Goal: Transaction & Acquisition: Purchase product/service

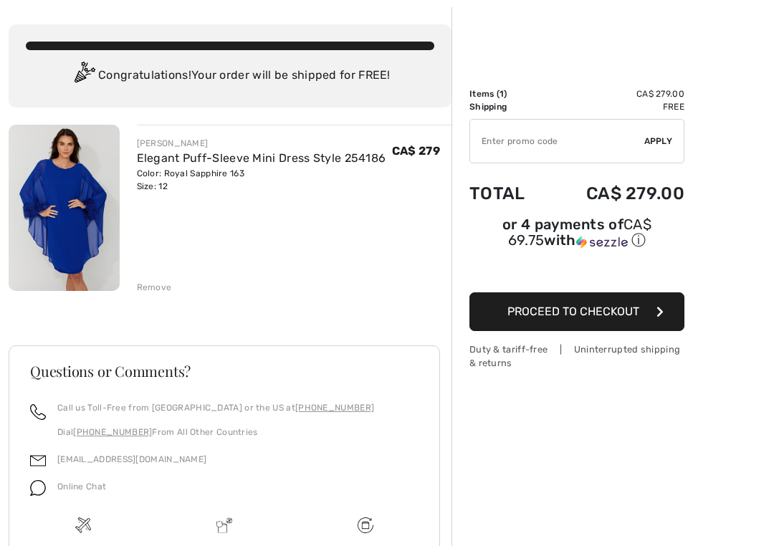
scroll to position [64, 0]
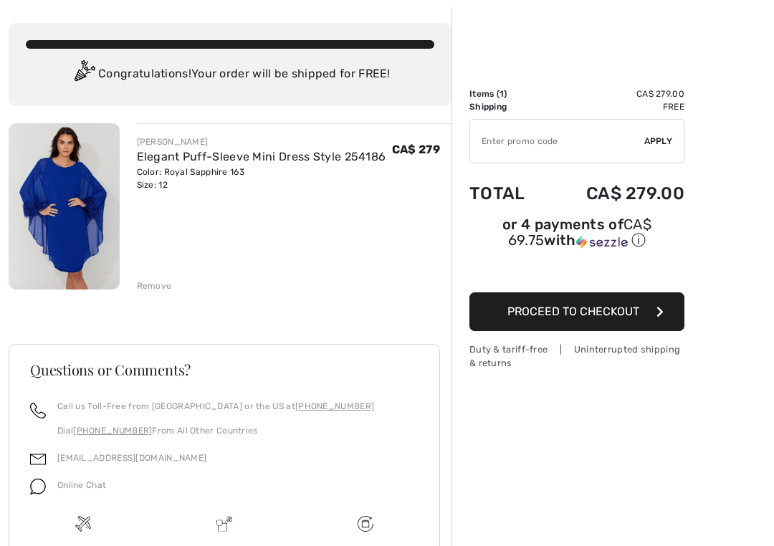
click at [588, 318] on span "Proceed to Checkout" at bounding box center [573, 312] width 132 height 14
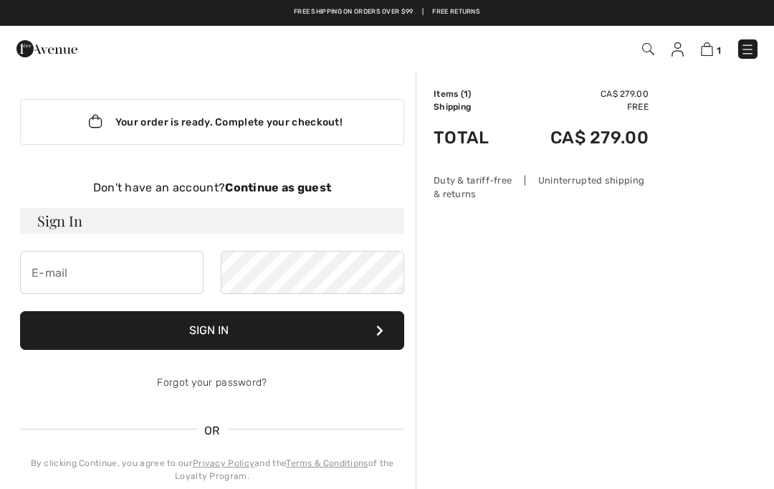
click at [283, 188] on strong "Continue as guest" at bounding box center [278, 188] width 106 height 14
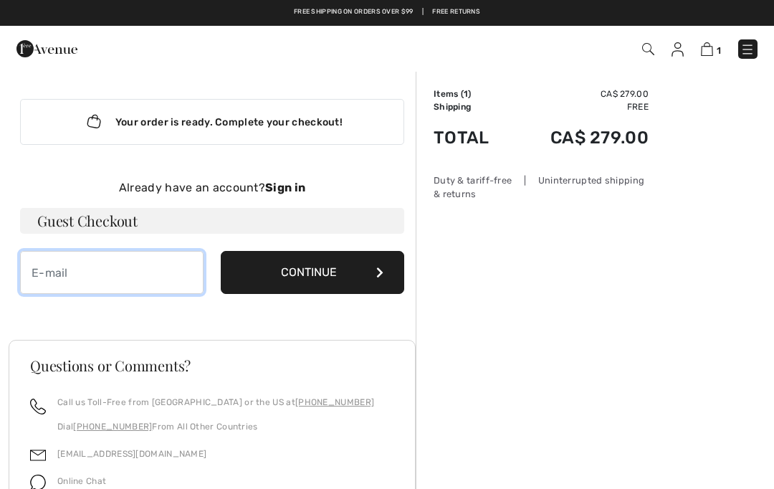
click at [97, 277] on input "email" at bounding box center [111, 272] width 183 height 43
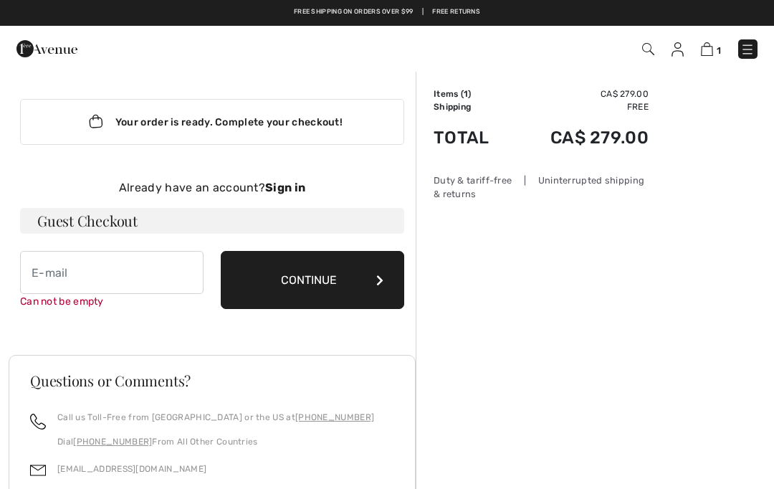
type input "[EMAIL_ADDRESS][DOMAIN_NAME]"
click at [307, 281] on button "Continue" at bounding box center [312, 280] width 183 height 58
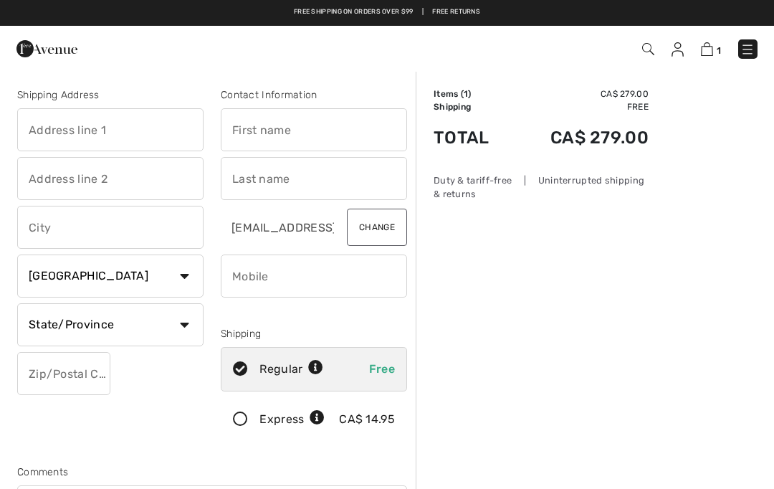
click at [130, 139] on input "text" at bounding box center [110, 129] width 186 height 43
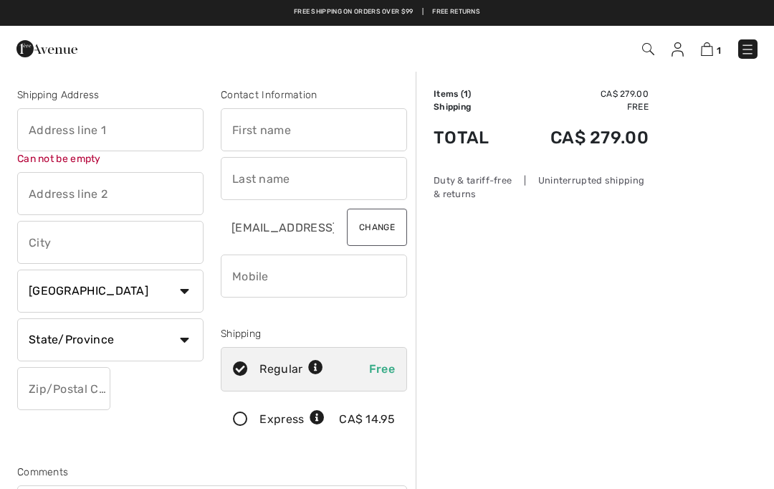
type input "Mississauga"
type input "40 Steen Dr"
type input "Anne"
type input "L5N 2V4"
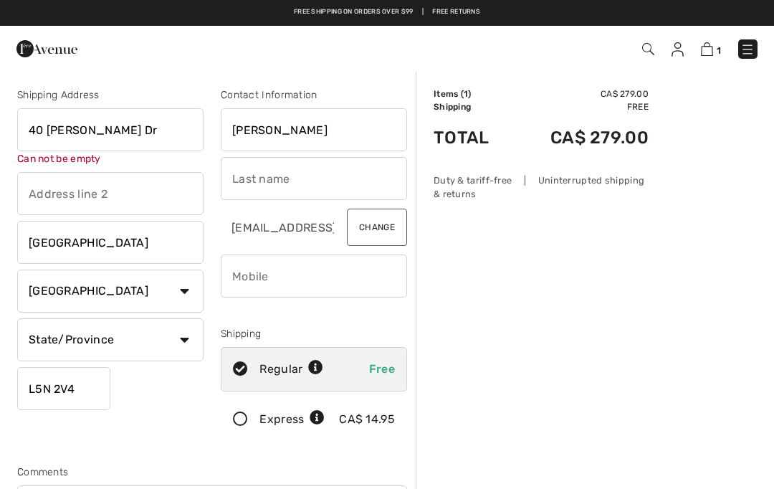
type input "Rudden"
click at [274, 135] on input "Anne" at bounding box center [314, 129] width 186 height 43
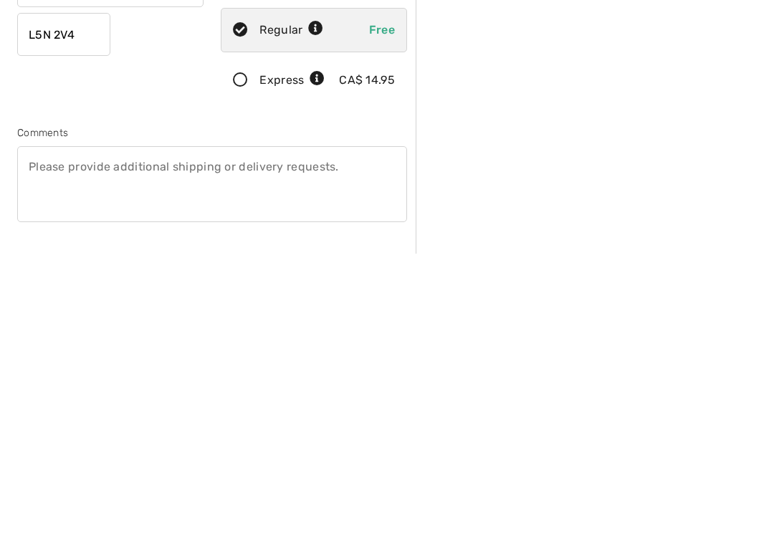
scroll to position [48, 0]
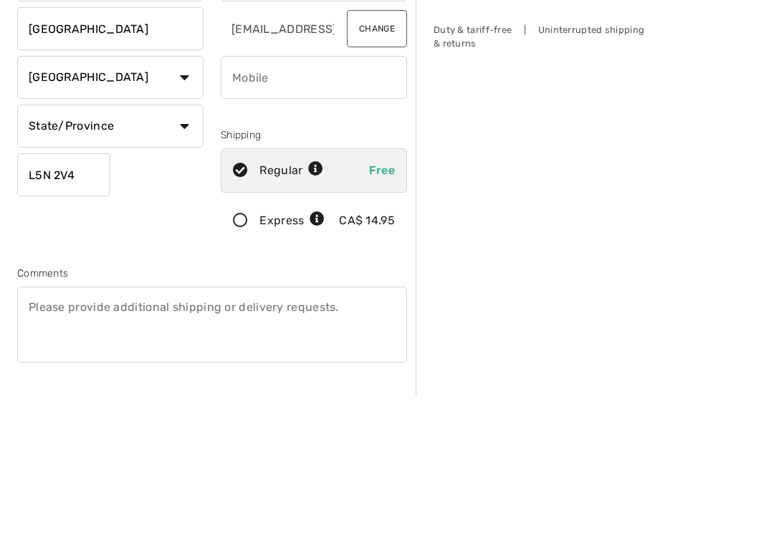
type input "Annette"
click at [191, 255] on select "State/Province Alberta British Columbia Manitoba New Brunswick Newfoundland and…" at bounding box center [110, 276] width 186 height 43
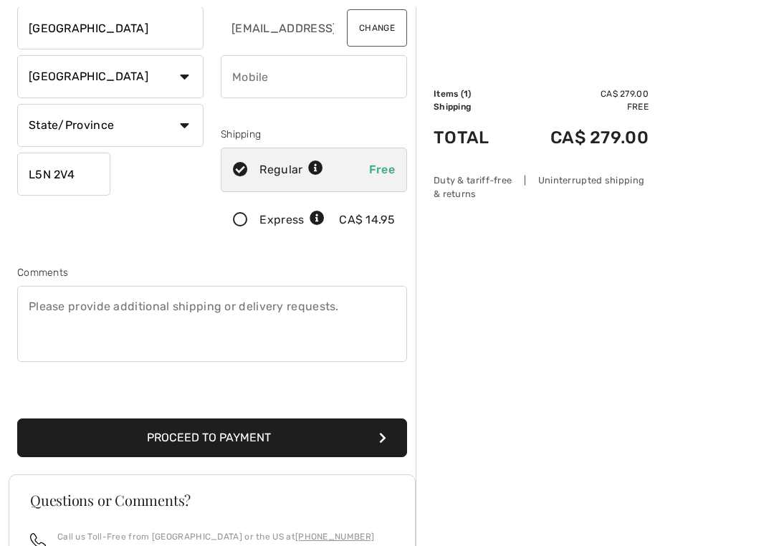
select select "ON"
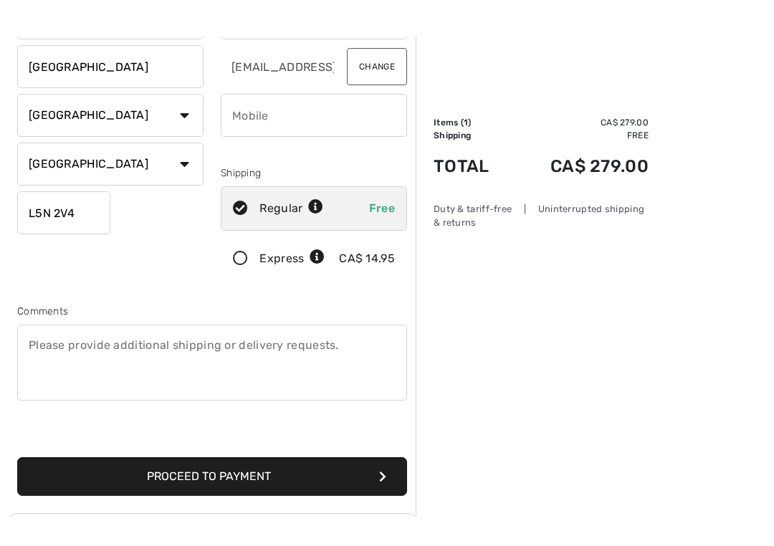
scroll to position [191, 0]
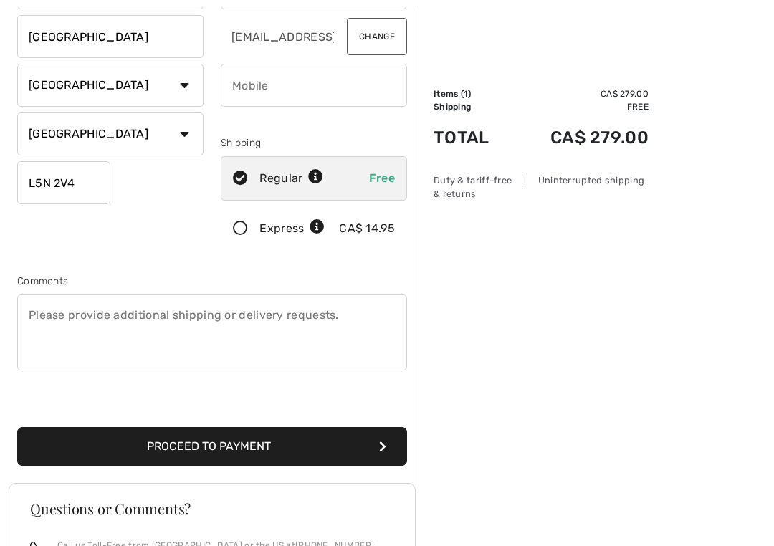
click at [250, 226] on icon at bounding box center [240, 228] width 38 height 15
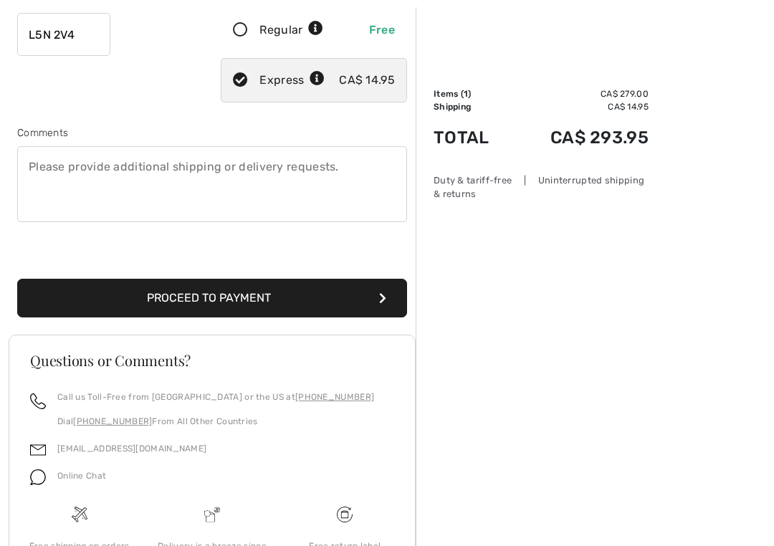
scroll to position [339, 0]
click at [201, 302] on button "Proceed to Payment" at bounding box center [212, 298] width 390 height 39
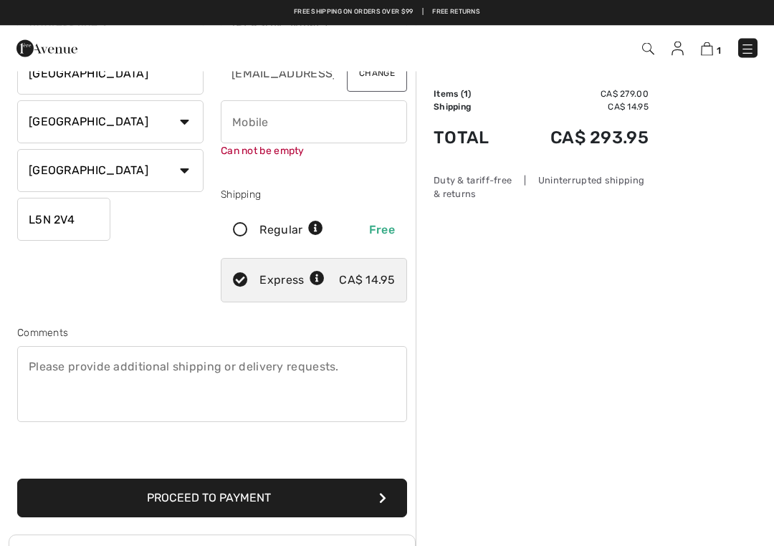
scroll to position [151, 0]
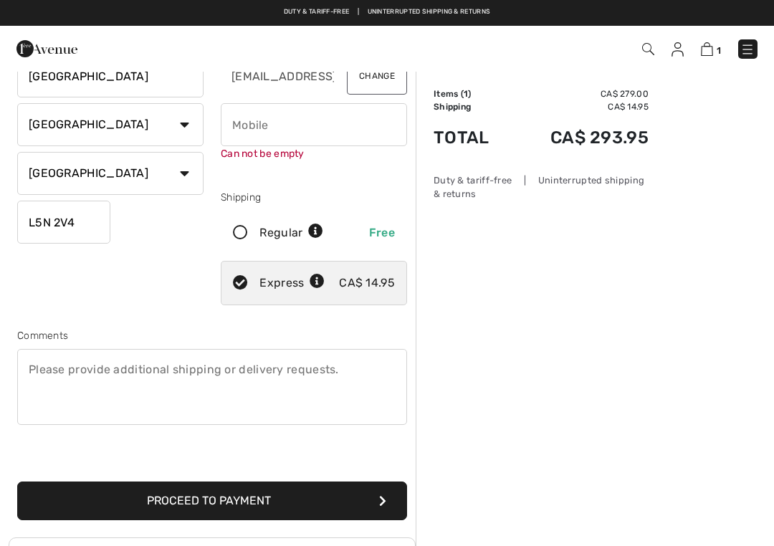
click at [281, 126] on input "phone" at bounding box center [314, 124] width 186 height 43
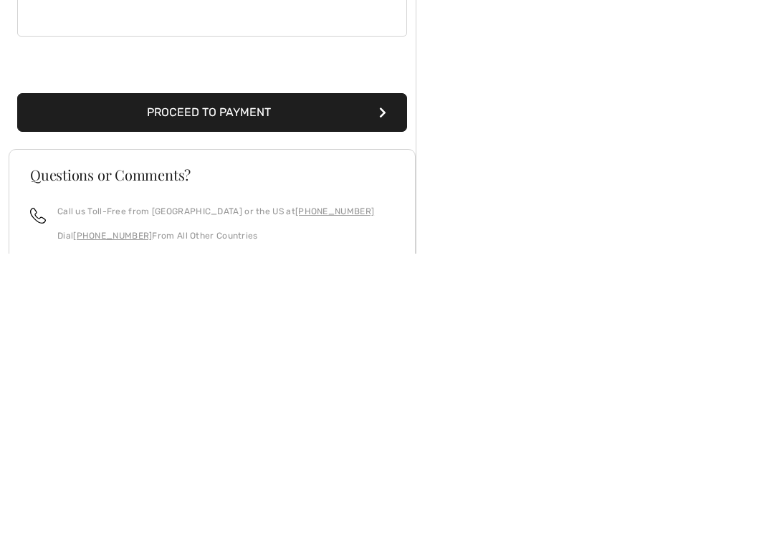
scroll to position [247, 0]
type input "4165435791"
click at [215, 385] on button "Proceed to Payment" at bounding box center [212, 404] width 390 height 39
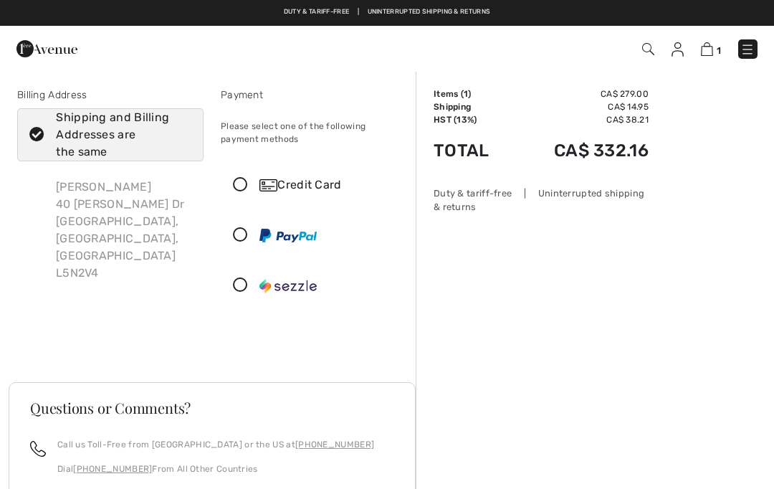
click at [246, 183] on icon at bounding box center [240, 185] width 38 height 15
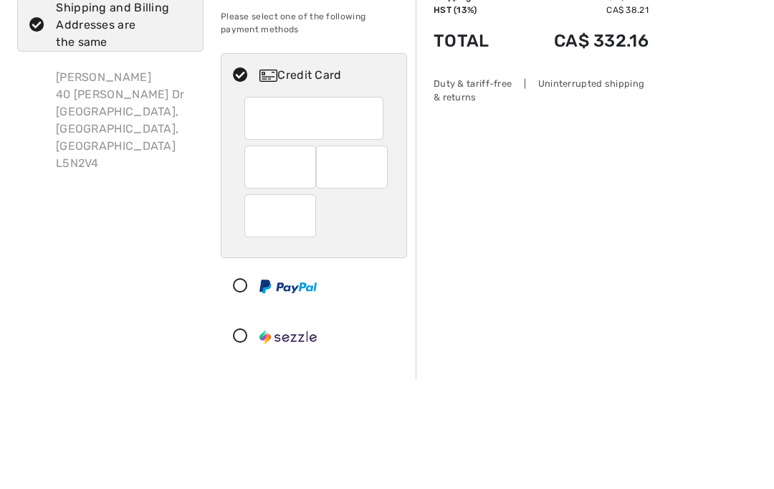
click at [476, 154] on div "Order Summary Details Items ( 1 ) CA$ 279.00 Promo code CA$ 0.00 Shipping CA$ 1…" at bounding box center [595, 496] width 358 height 852
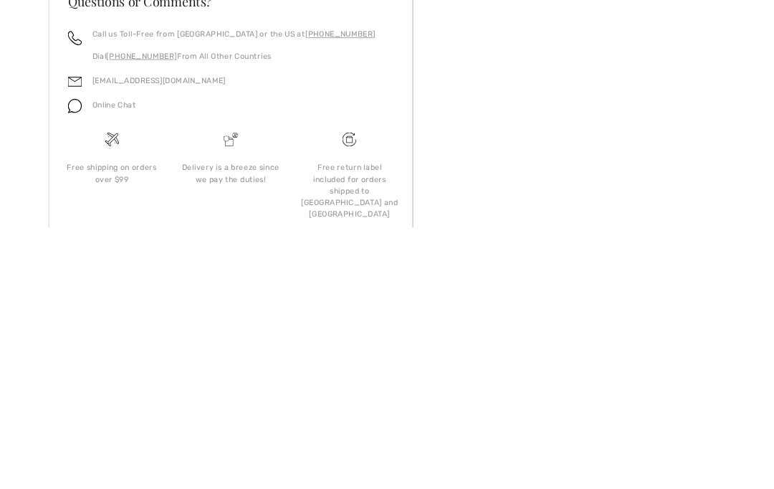
scroll to position [332, 0]
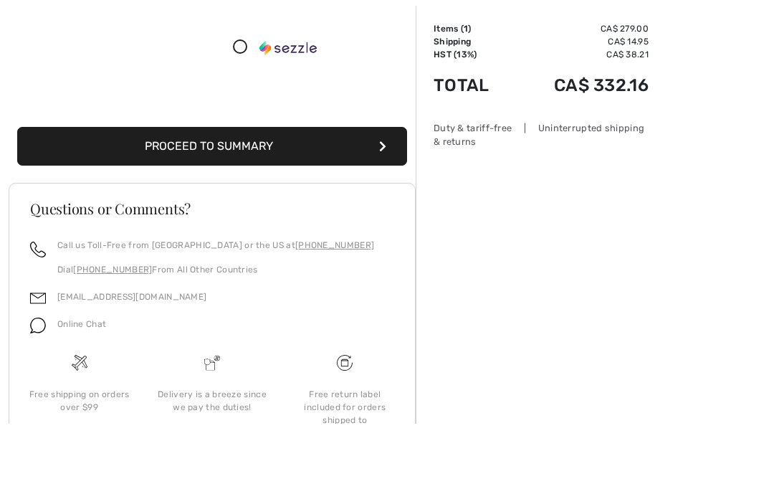
click at [221, 193] on button "Proceed to Summary" at bounding box center [212, 212] width 390 height 39
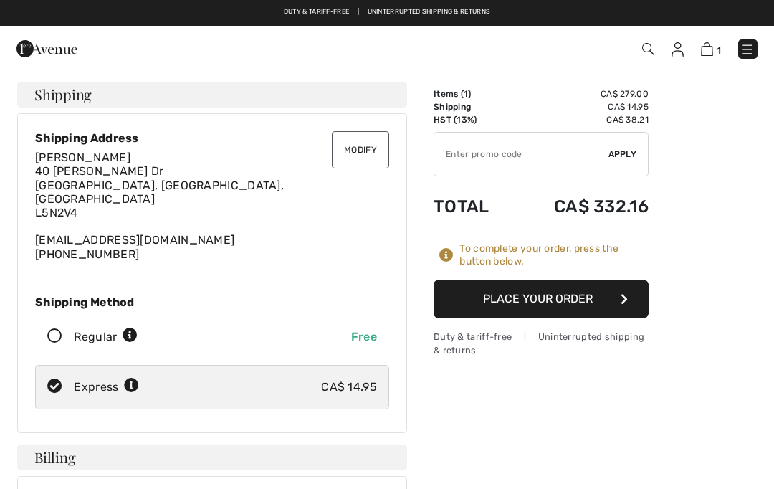
click at [555, 297] on button "Place Your Order" at bounding box center [540, 298] width 215 height 39
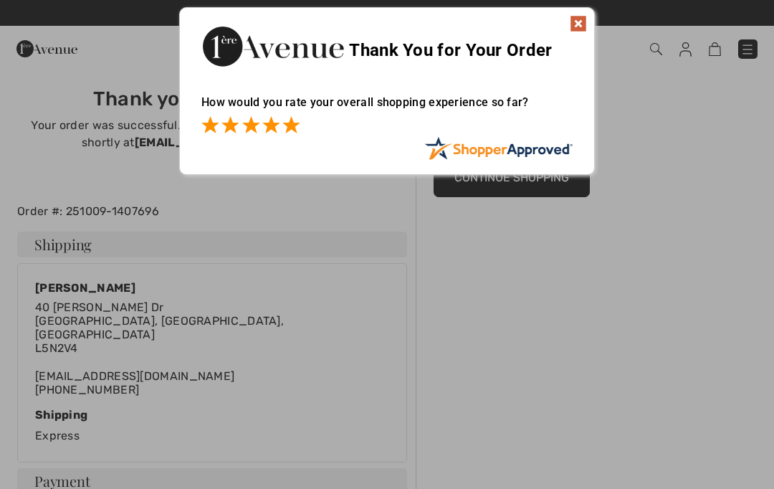
click at [299, 123] on span at bounding box center [290, 124] width 17 height 17
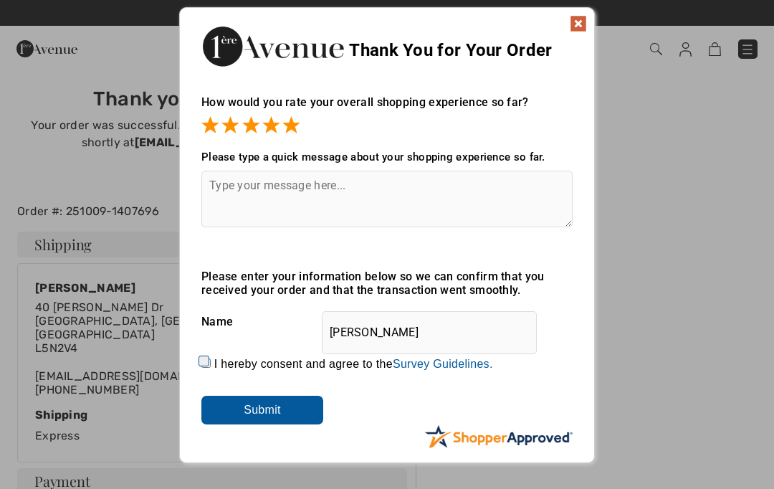
click at [282, 406] on input "Submit" at bounding box center [262, 409] width 122 height 29
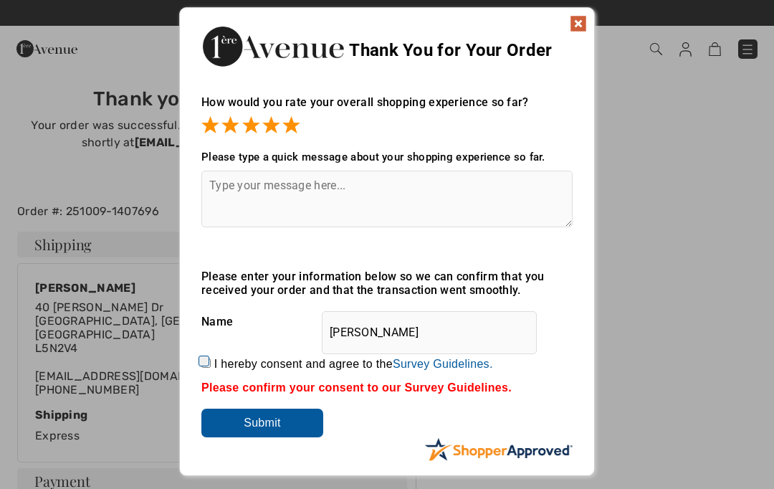
click at [225, 359] on label "I hereby consent and agree to the By submitting a review, you grant permission …" at bounding box center [353, 364] width 279 height 13
click at [211, 359] on input "I hereby consent and agree to the By submitting a review, you grant permission …" at bounding box center [205, 362] width 9 height 9
checkbox input "true"
click at [264, 428] on input "Submit" at bounding box center [262, 422] width 122 height 29
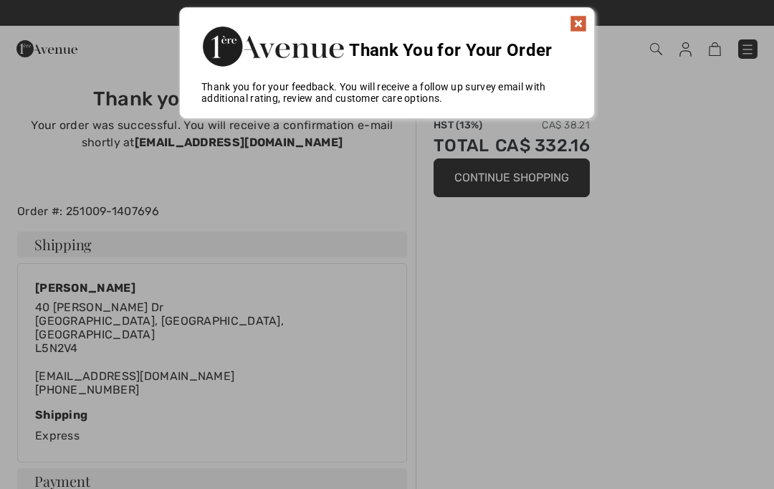
click at [586, 25] on img at bounding box center [578, 23] width 17 height 17
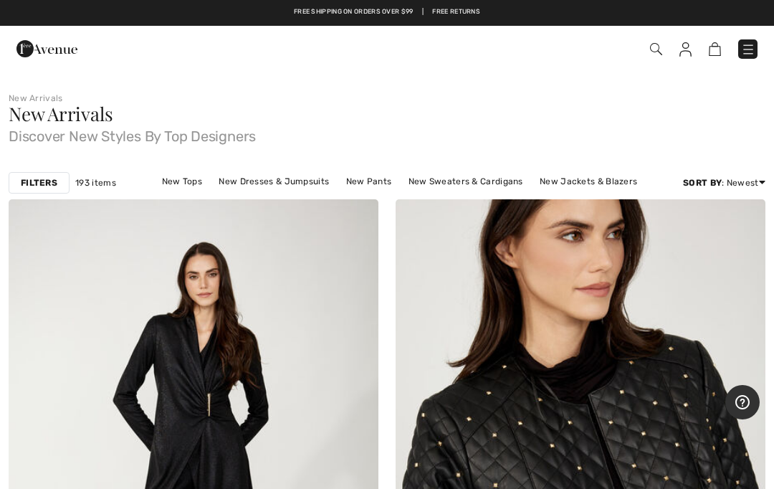
click at [249, 187] on link "New Dresses & Jumpsuits" at bounding box center [273, 181] width 125 height 19
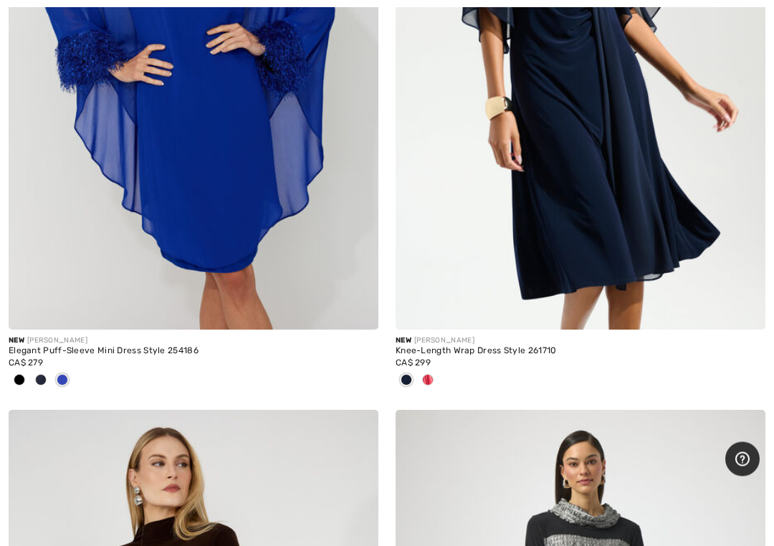
scroll to position [5038, 0]
click at [21, 377] on span at bounding box center [19, 379] width 11 height 11
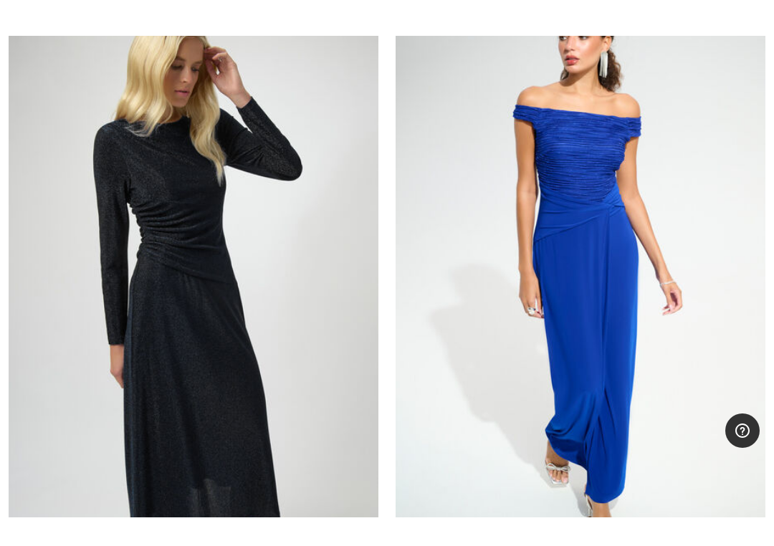
scroll to position [6094, 0]
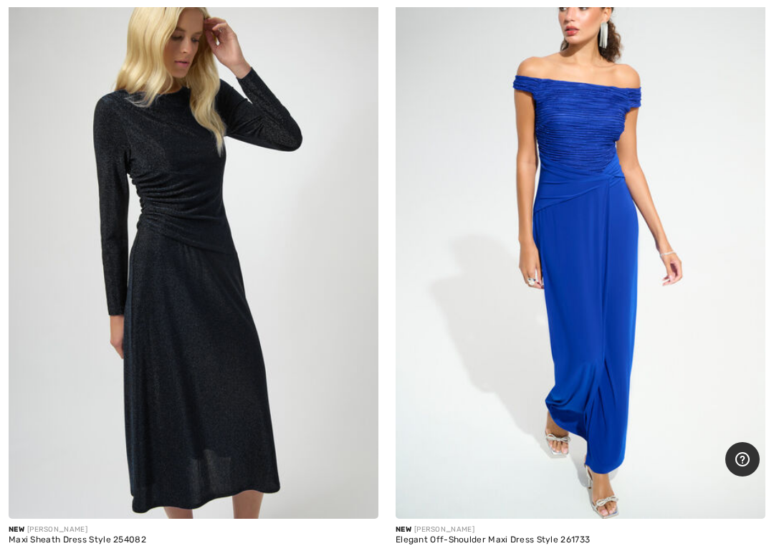
click at [213, 281] on img at bounding box center [194, 241] width 370 height 555
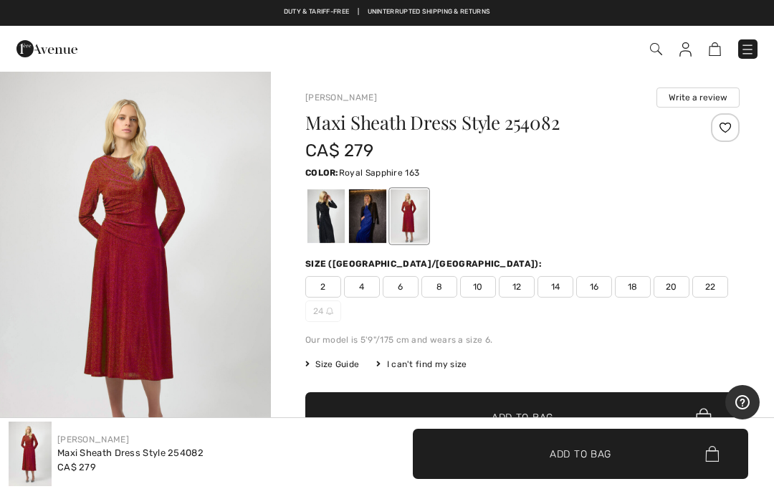
click at [368, 211] on div at bounding box center [367, 216] width 37 height 54
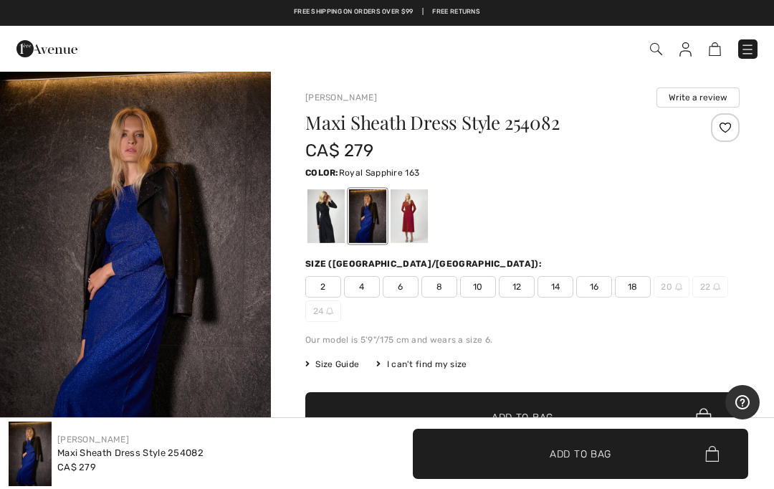
click at [369, 226] on div at bounding box center [367, 216] width 37 height 54
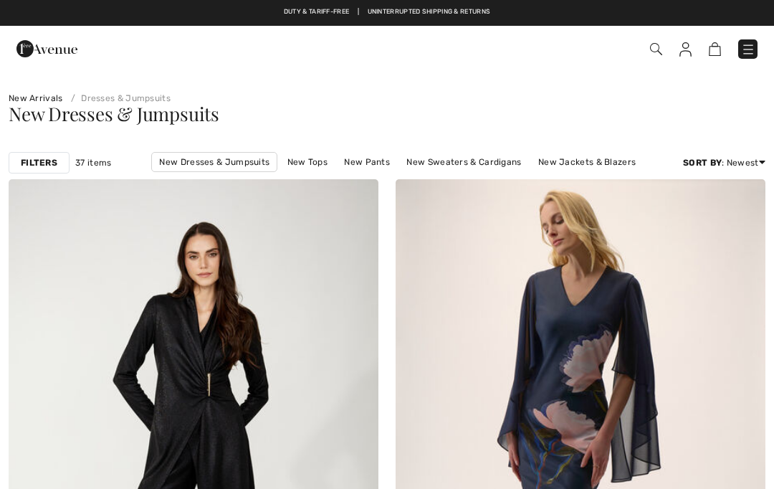
checkbox input "true"
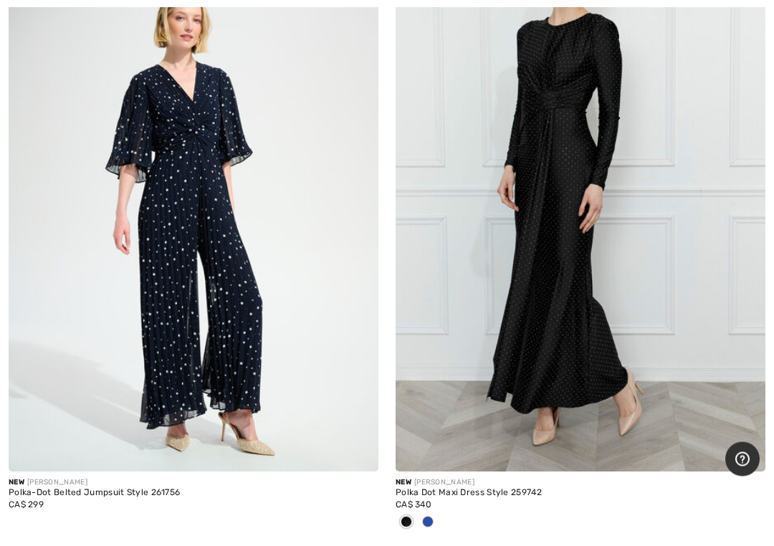
scroll to position [7397, 0]
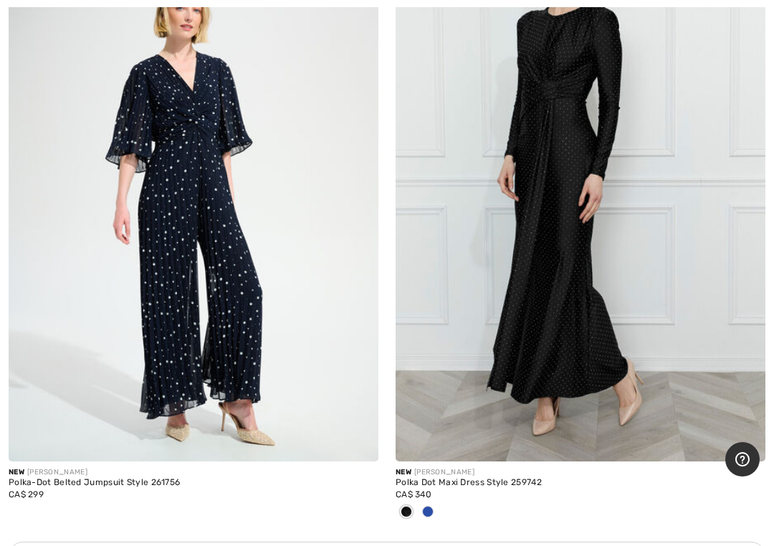
click at [560, 243] on img at bounding box center [580, 184] width 370 height 555
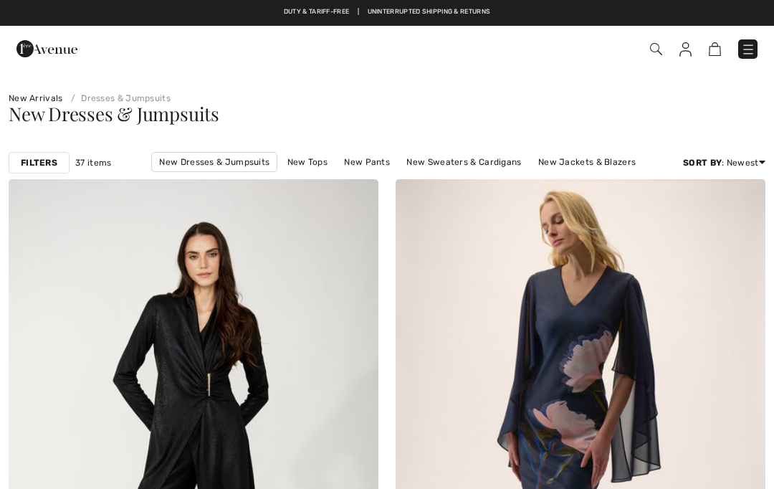
scroll to position [7397, 0]
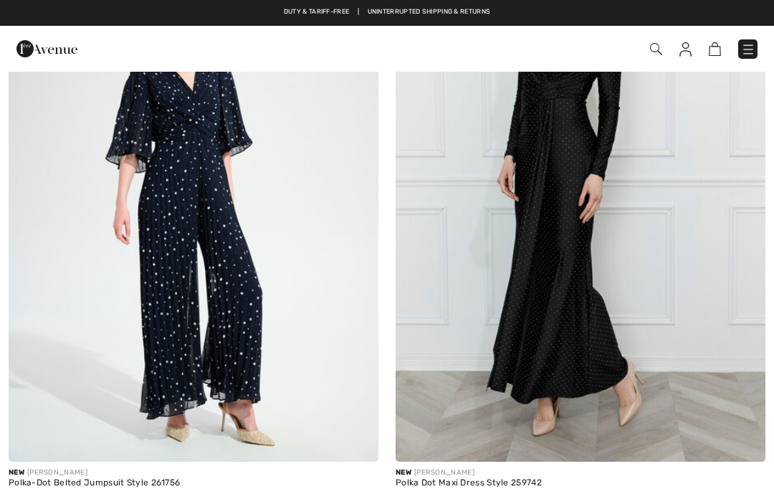
checkbox input "true"
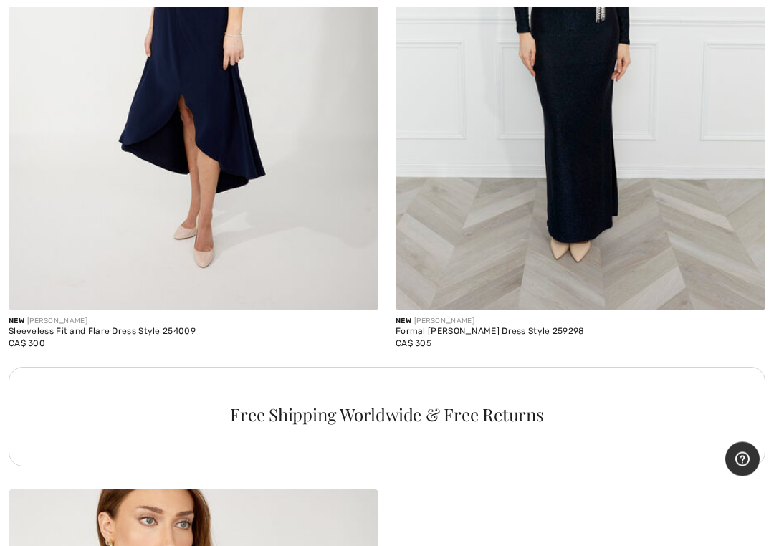
scroll to position [11455, 0]
click at [604, 235] on img at bounding box center [580, 33] width 370 height 555
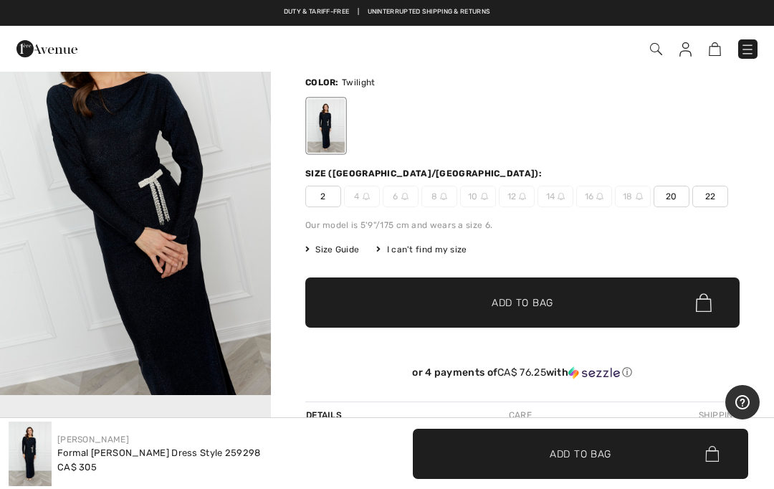
scroll to position [89, 0]
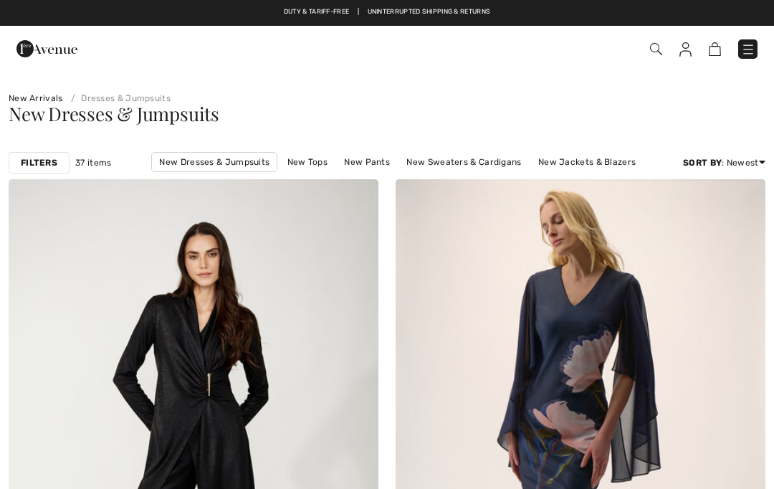
checkbox input "true"
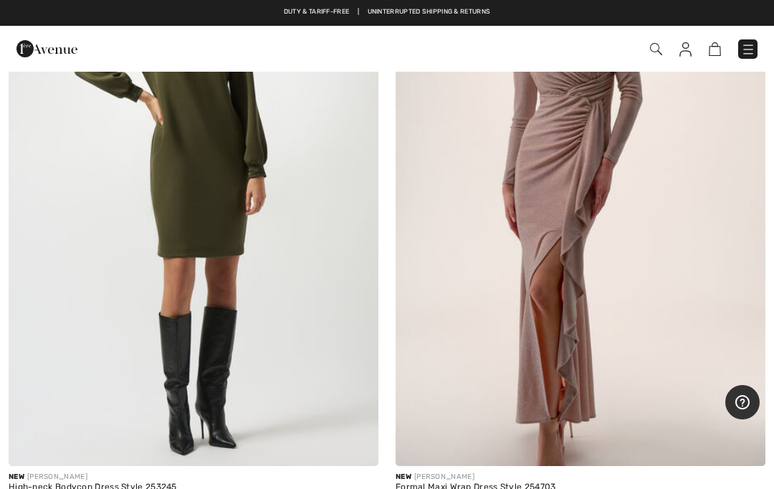
scroll to position [2123, 0]
